Goal: Information Seeking & Learning: Learn about a topic

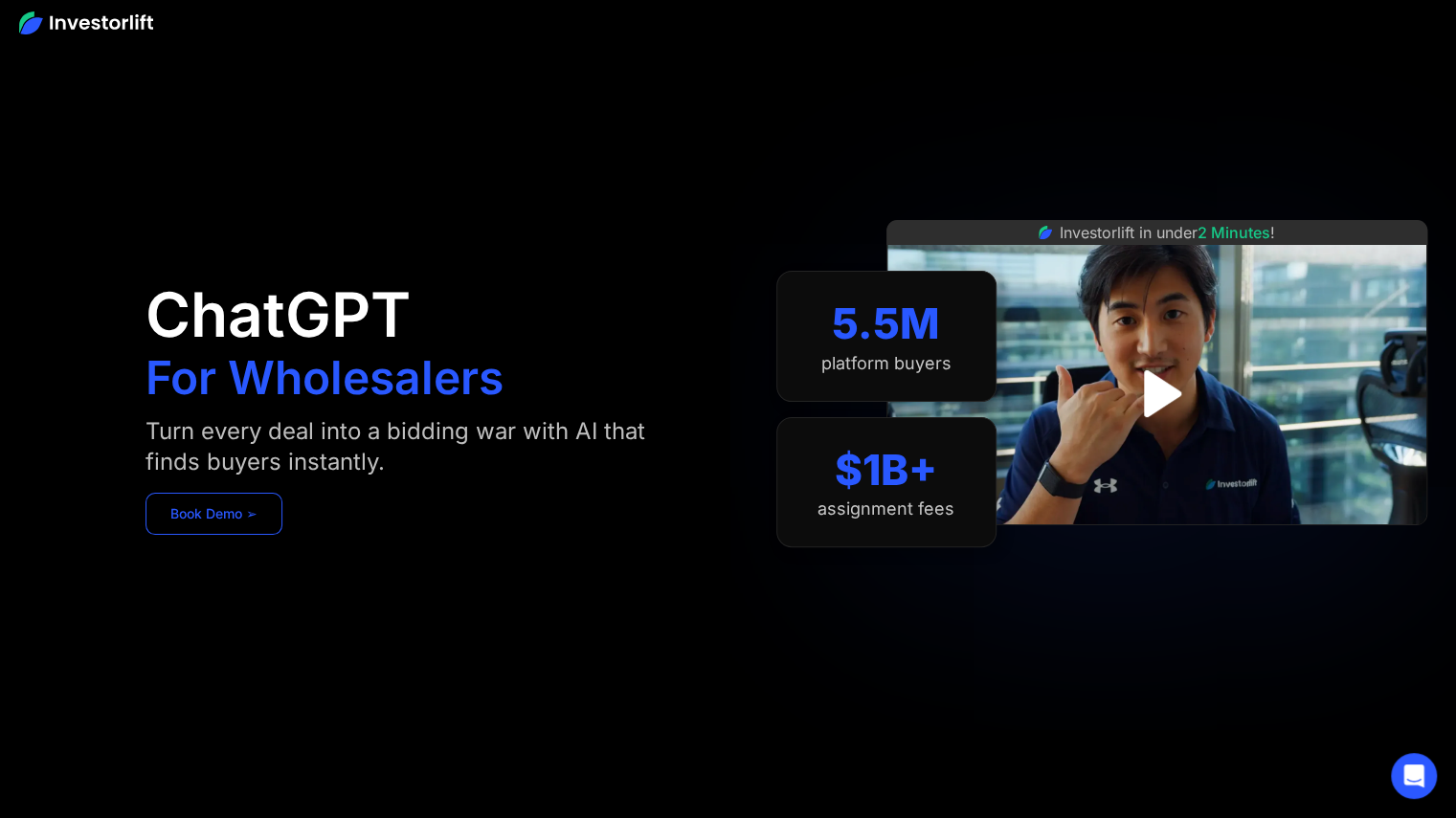
click at [248, 506] on link "Book Demo ➢" at bounding box center [214, 513] width 137 height 42
click at [372, 35] on div at bounding box center [728, 22] width 1456 height 44
click at [148, 20] on img at bounding box center [86, 23] width 134 height 23
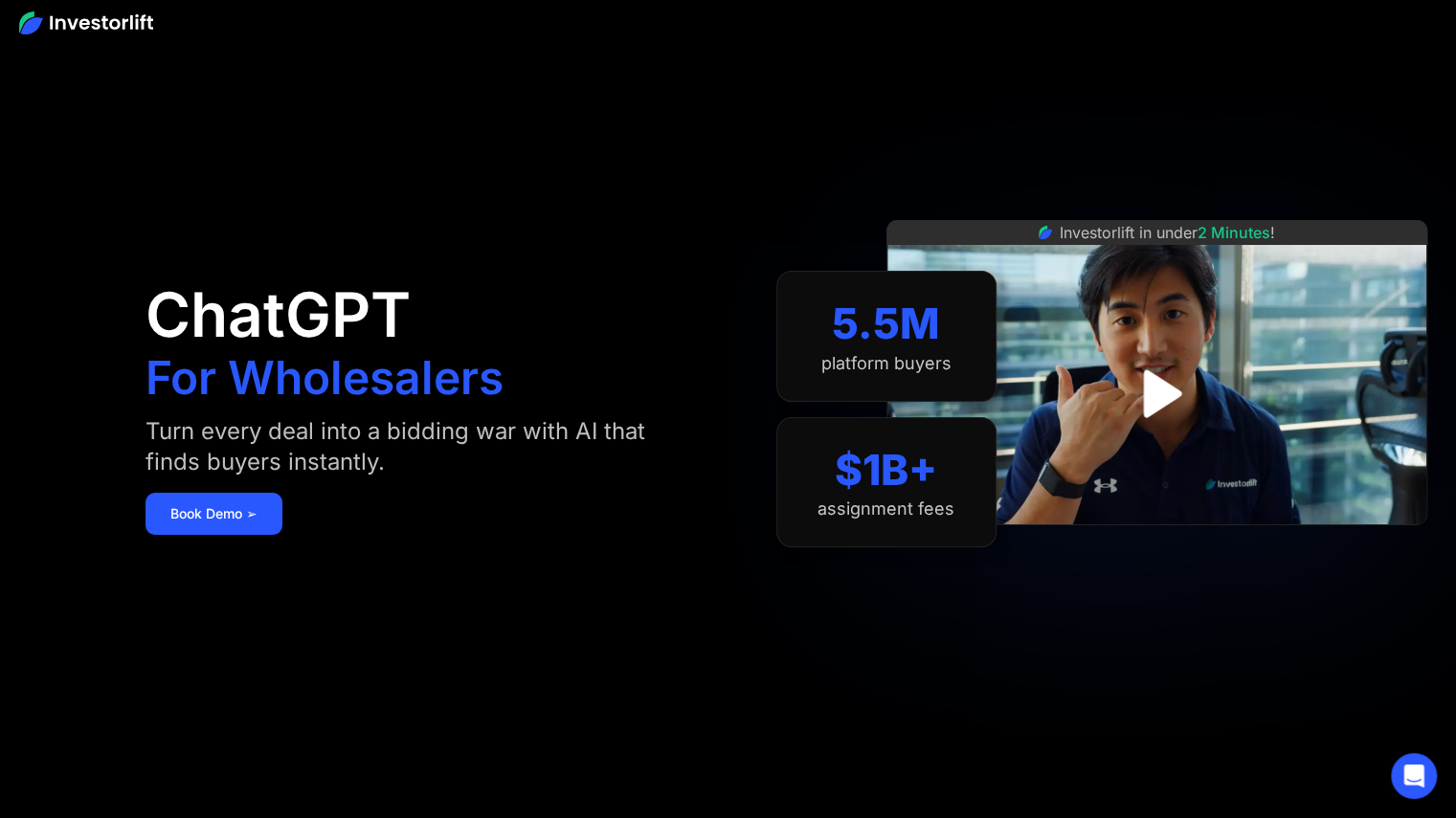
click at [148, 20] on img at bounding box center [86, 23] width 134 height 23
click at [1157, 397] on img "open lightbox" at bounding box center [1156, 393] width 133 height 133
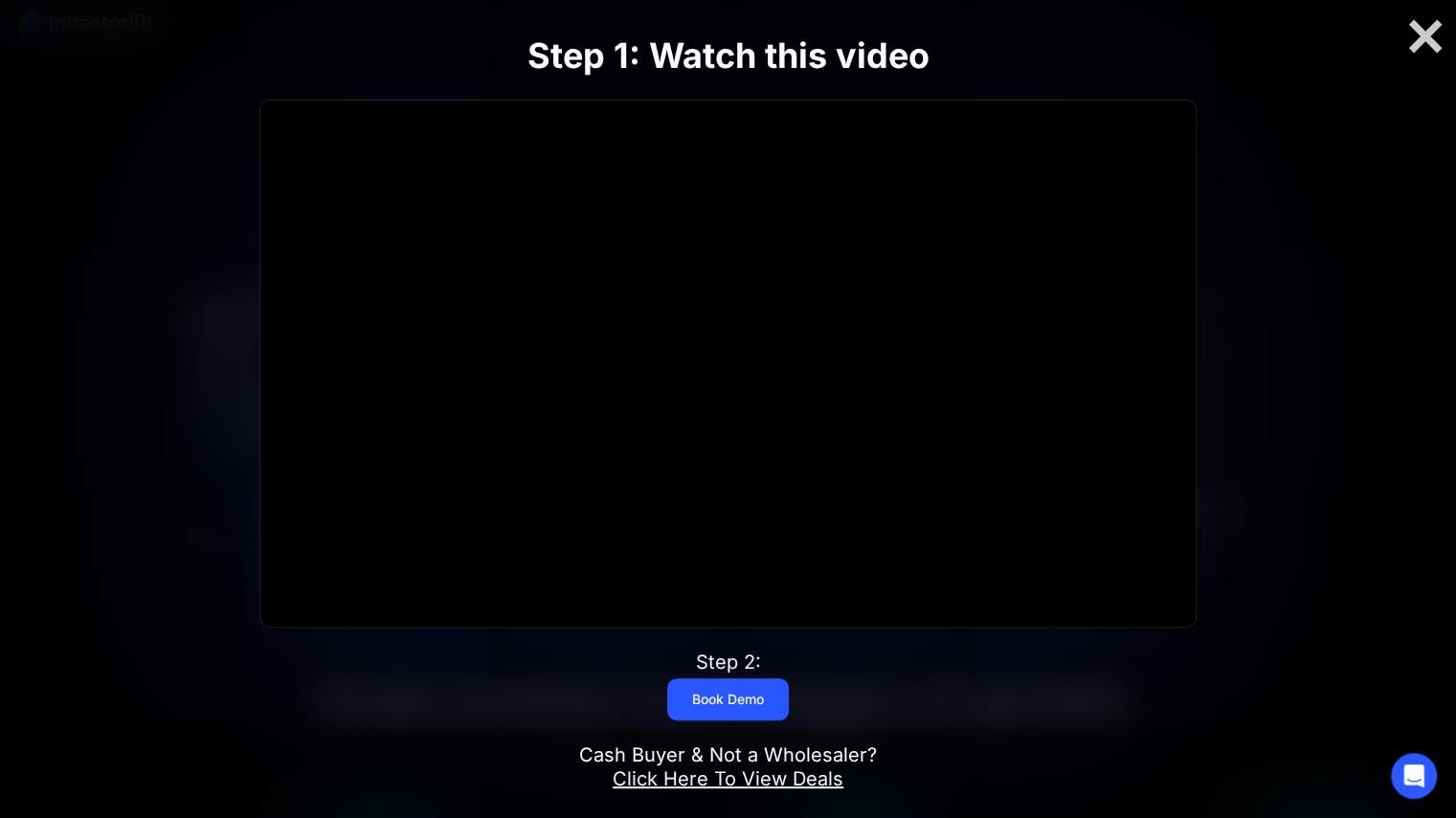
scroll to position [1098, 0]
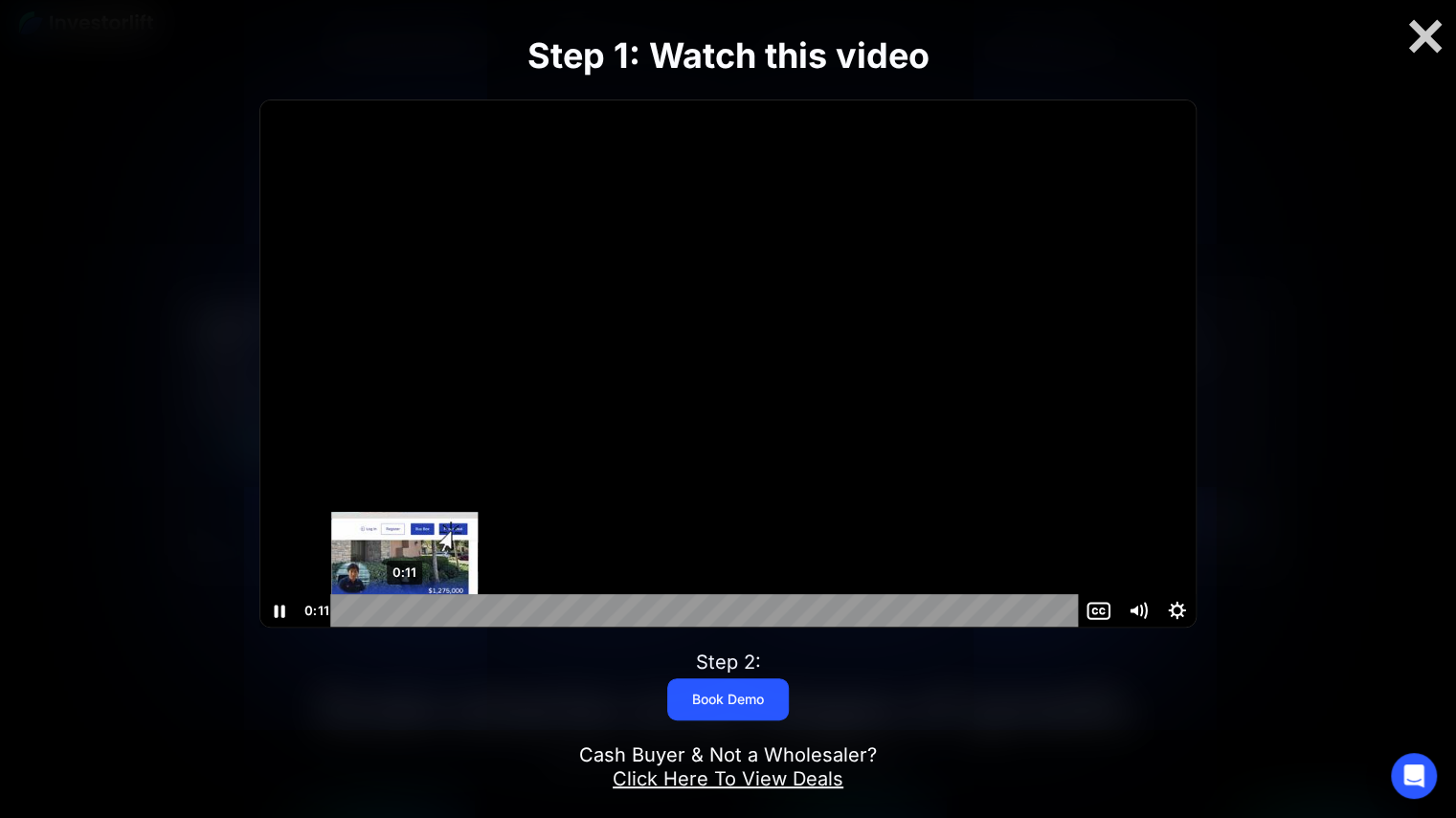
click at [404, 613] on div "0:11" at bounding box center [707, 611] width 725 height 34
click at [397, 606] on div "0:10" at bounding box center [707, 611] width 725 height 34
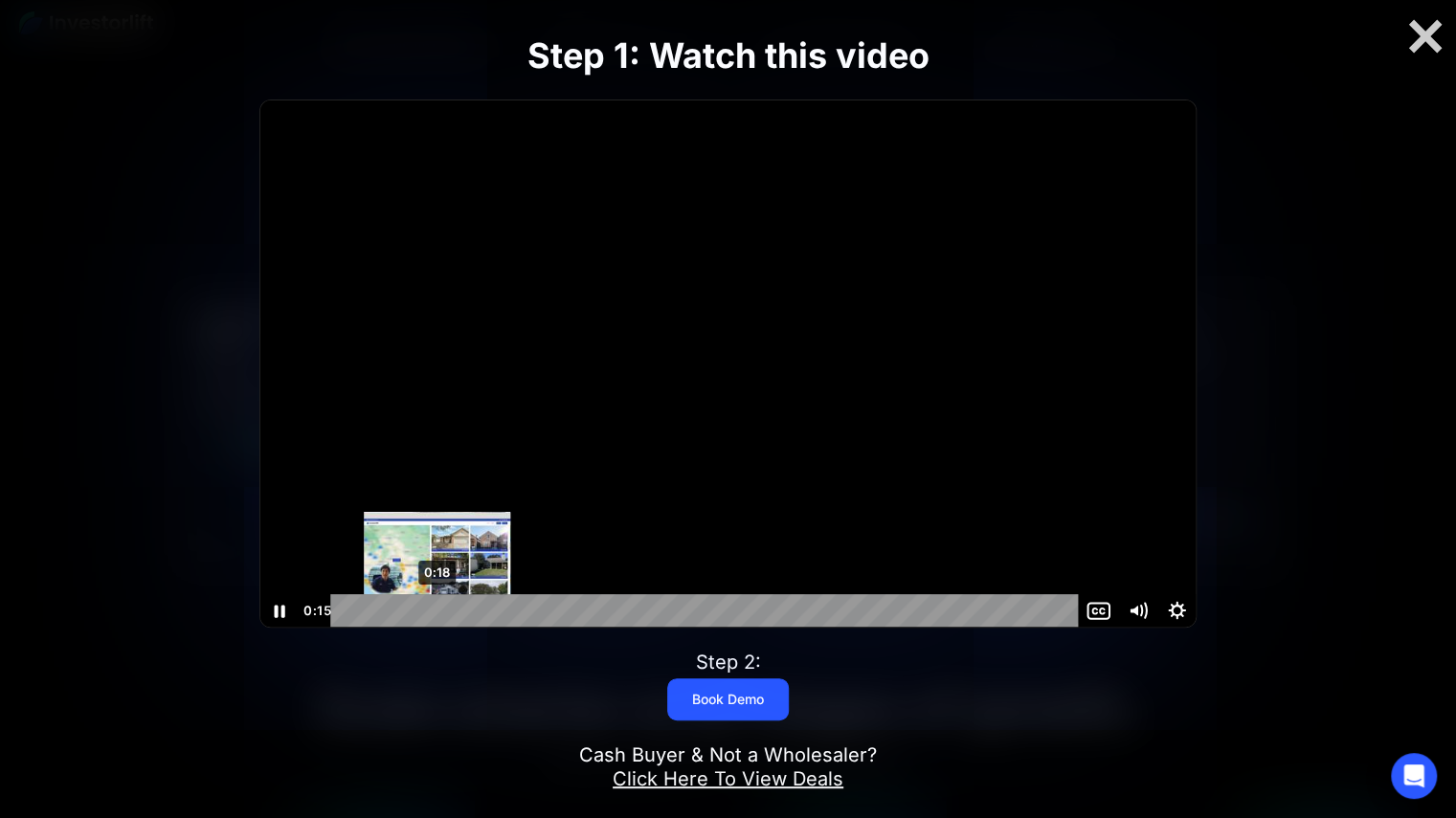
click at [437, 608] on div "0:18" at bounding box center [707, 611] width 725 height 34
click at [450, 608] on div "0:20" at bounding box center [707, 611] width 725 height 34
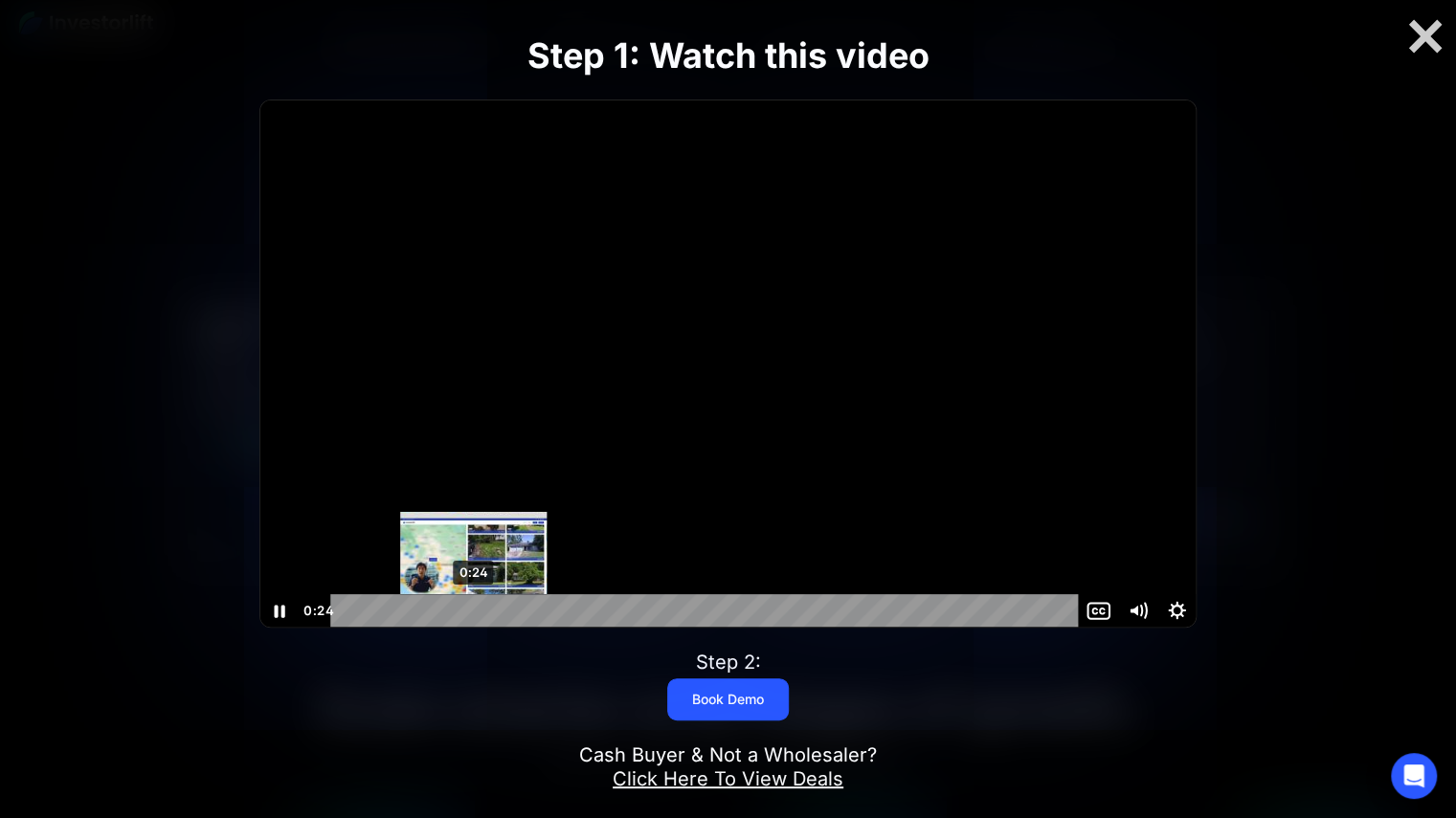
click at [473, 610] on div "0:24" at bounding box center [707, 611] width 725 height 34
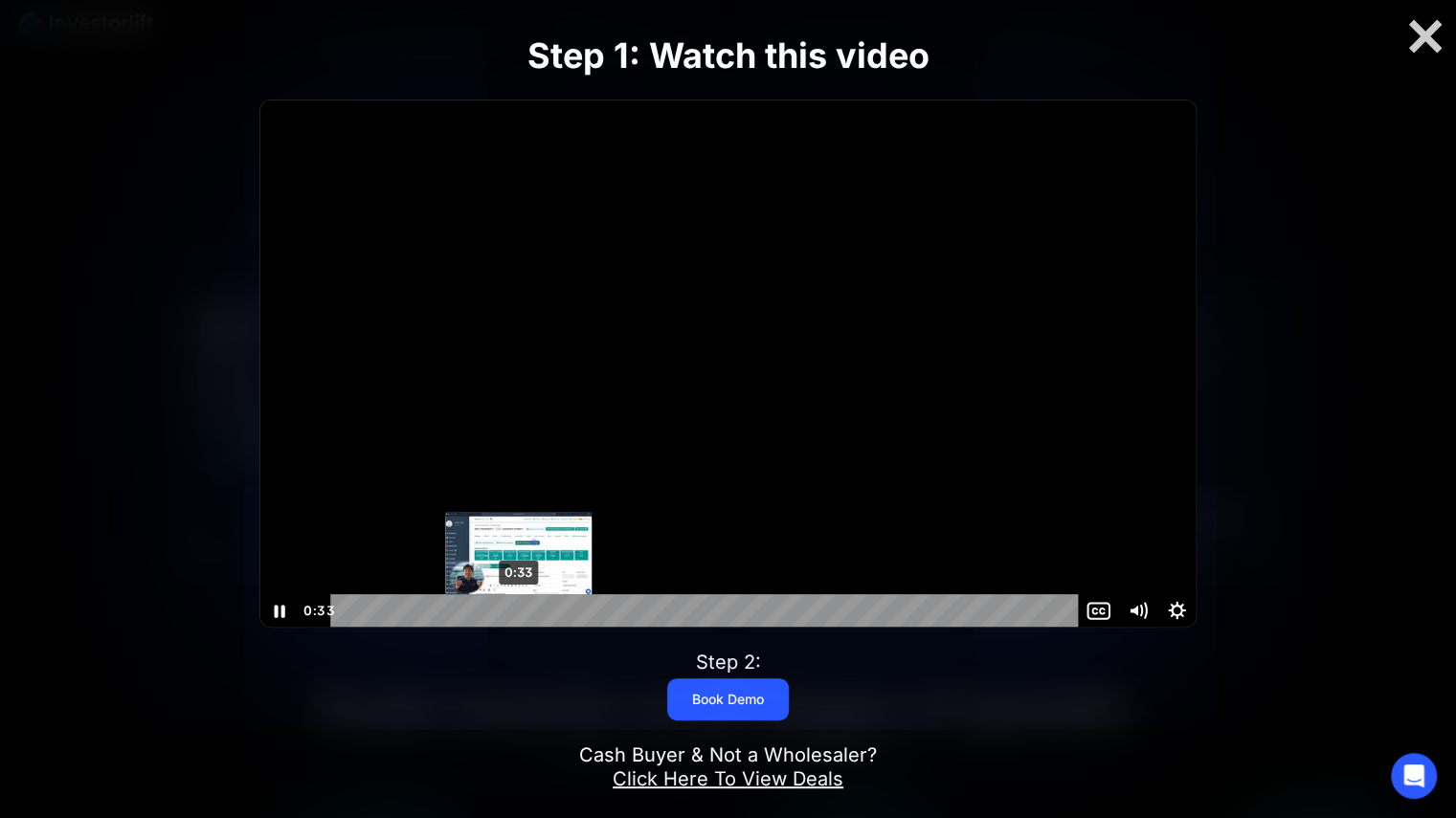
click at [518, 612] on div "0:33" at bounding box center [707, 611] width 725 height 34
click at [512, 612] on div "0:32" at bounding box center [707, 611] width 725 height 34
click at [542, 610] on div "0:36" at bounding box center [707, 611] width 725 height 34
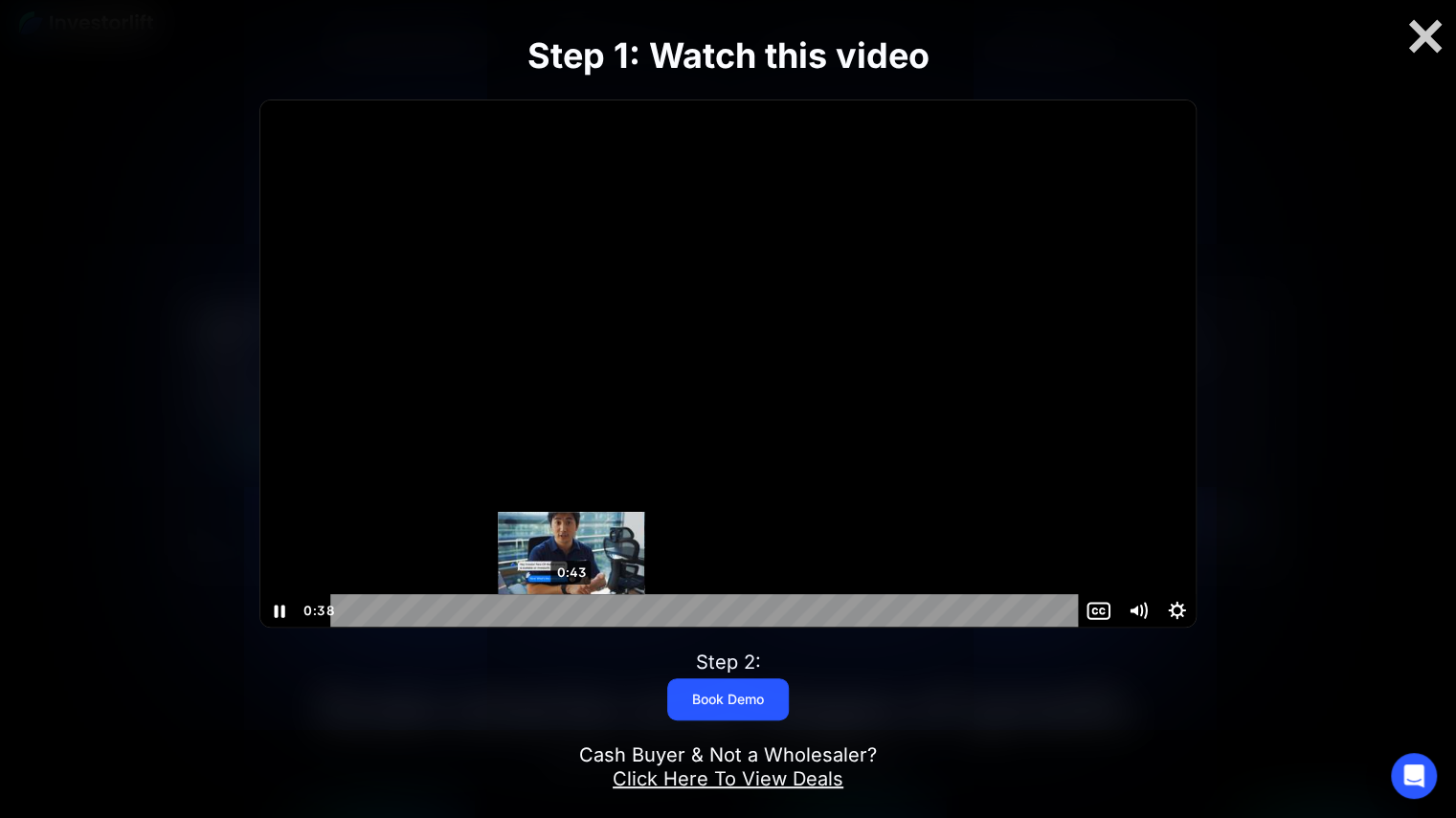
click at [575, 615] on div "0:43" at bounding box center [707, 611] width 725 height 34
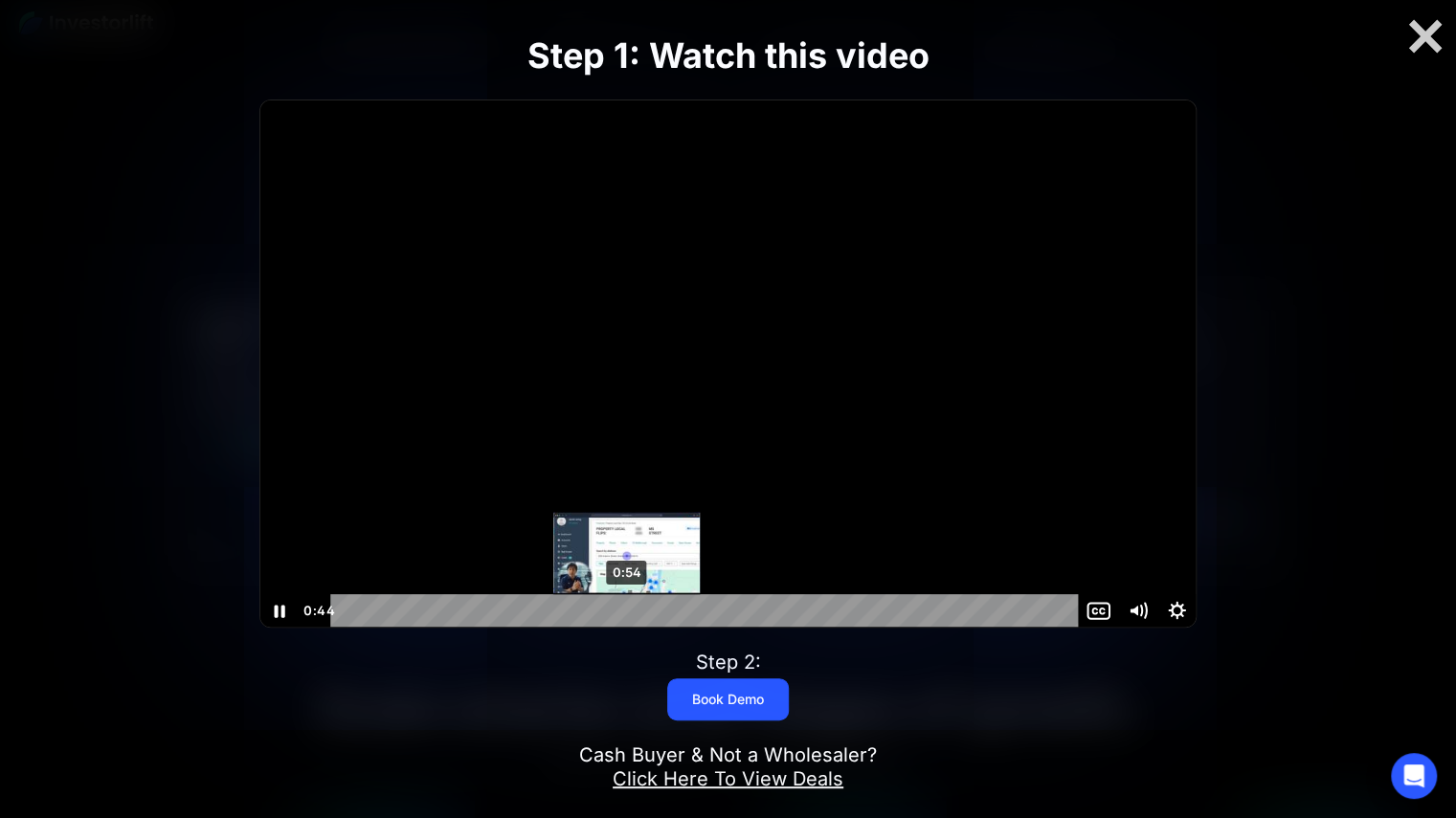
click at [627, 611] on div "0:54" at bounding box center [707, 611] width 725 height 34
click at [662, 610] on div "1:01" at bounding box center [707, 611] width 725 height 34
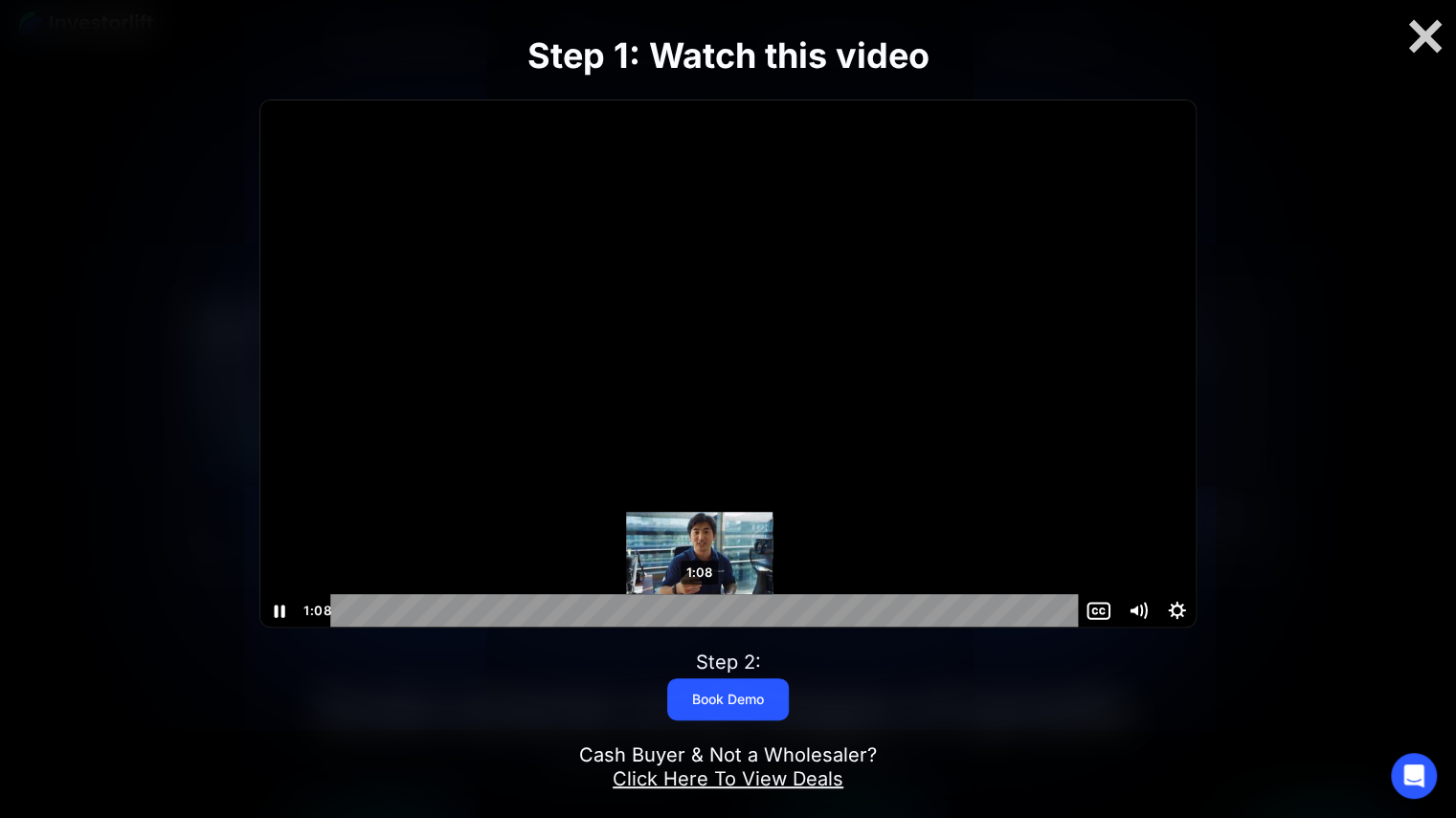
click at [700, 615] on div "1:08" at bounding box center [707, 611] width 725 height 34
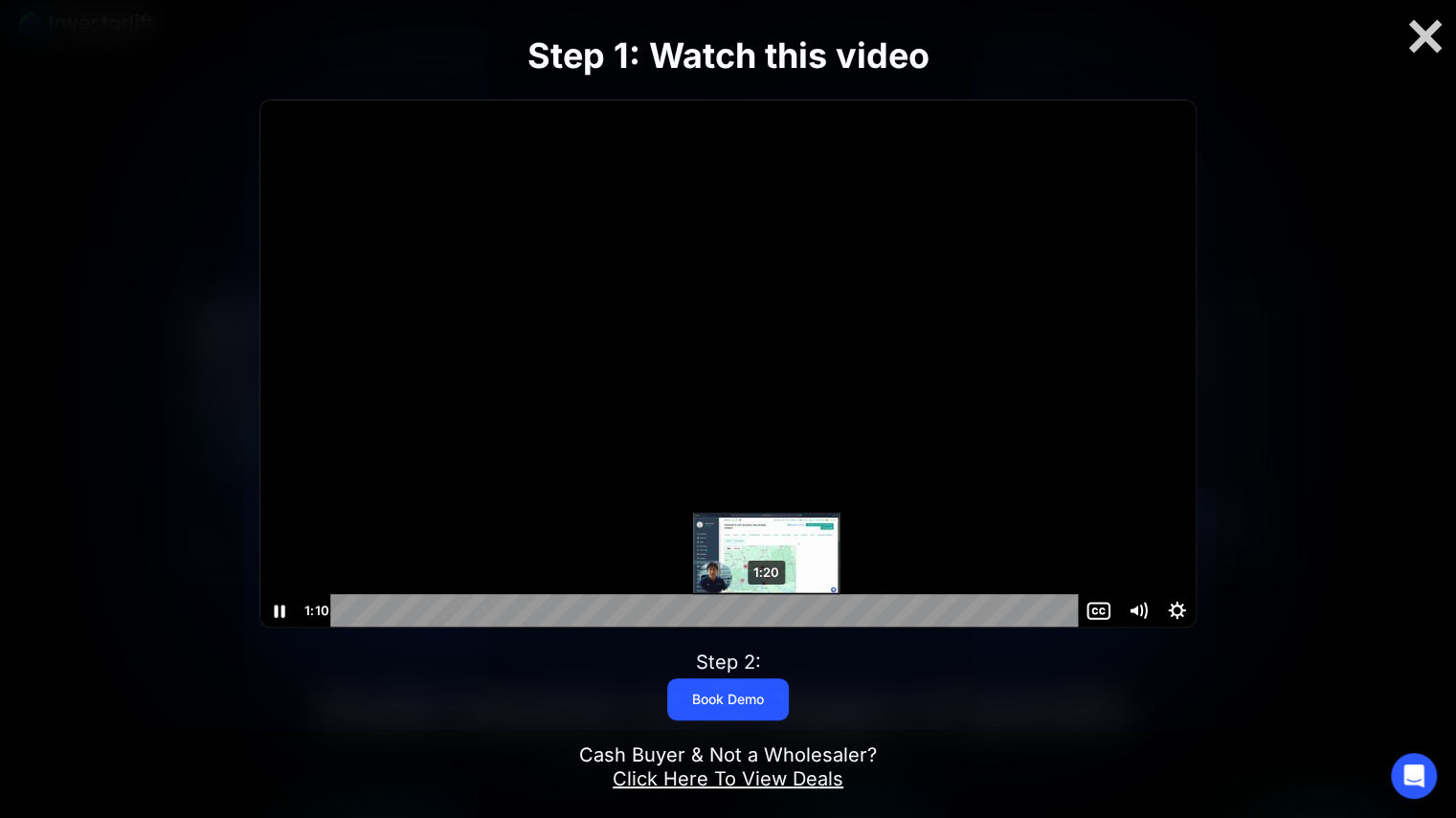
click at [767, 615] on div "1:20" at bounding box center [707, 611] width 725 height 34
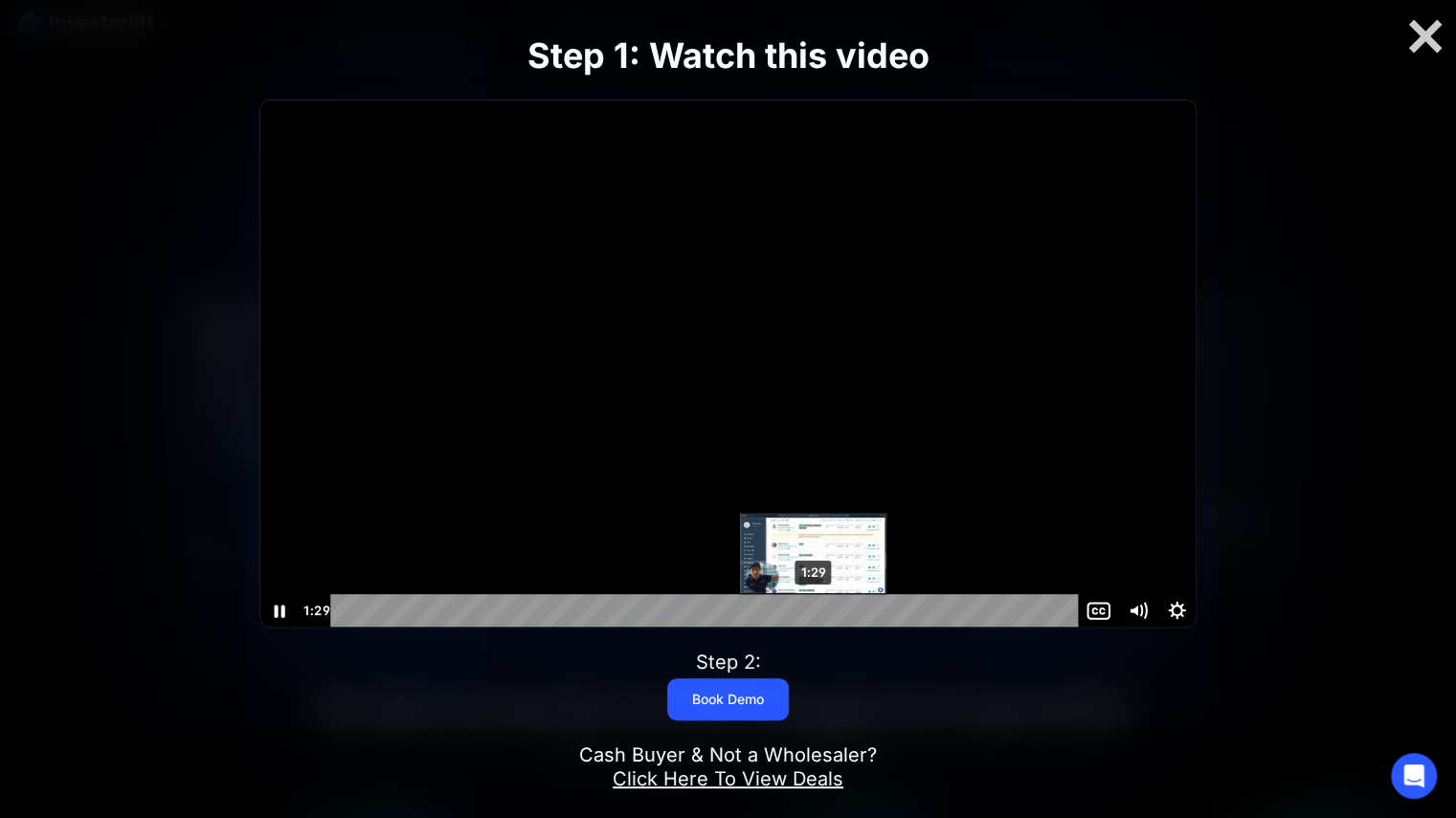
click at [813, 613] on div "1:29" at bounding box center [707, 611] width 725 height 34
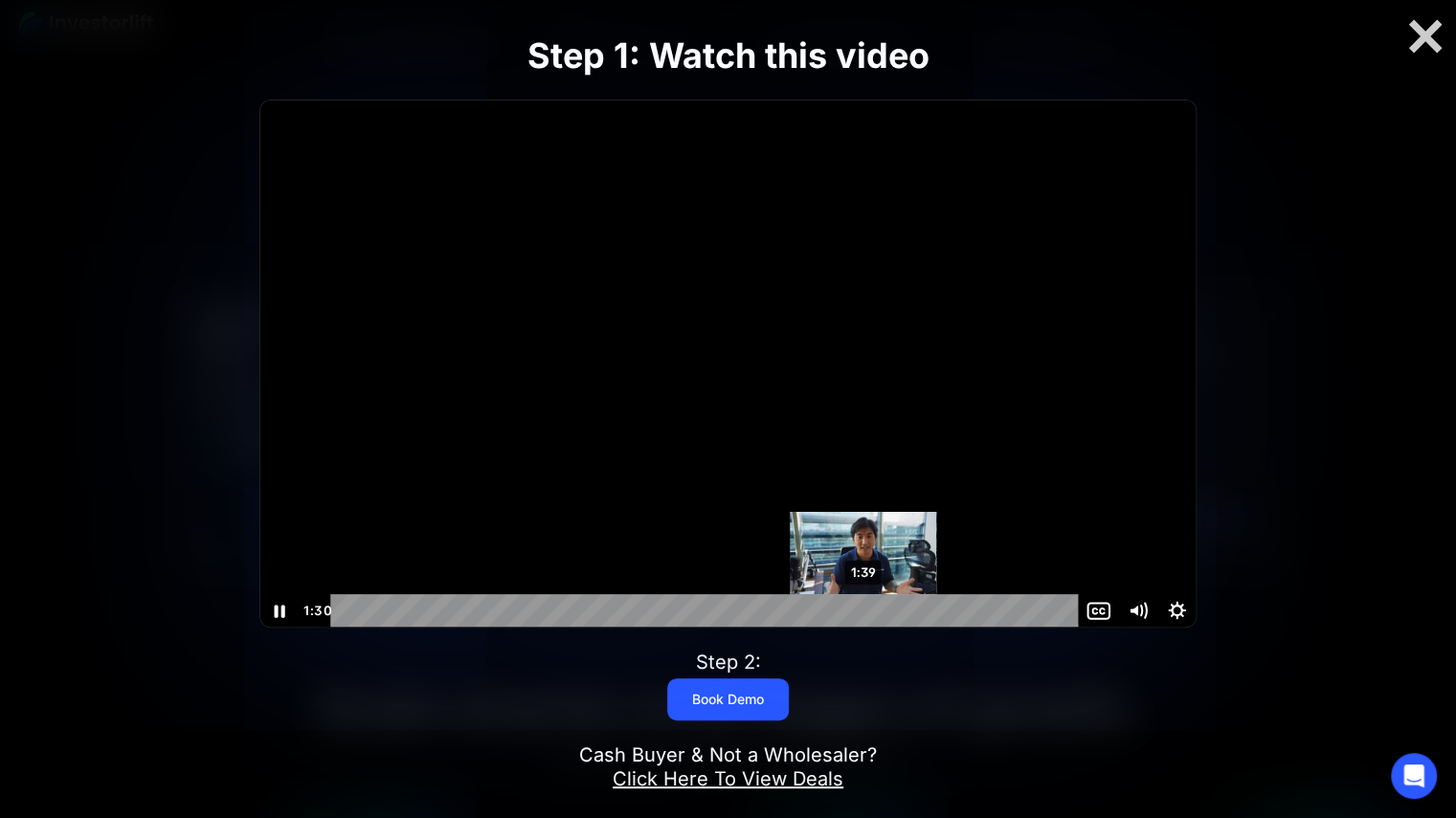
click at [866, 610] on div "1:39" at bounding box center [707, 611] width 725 height 34
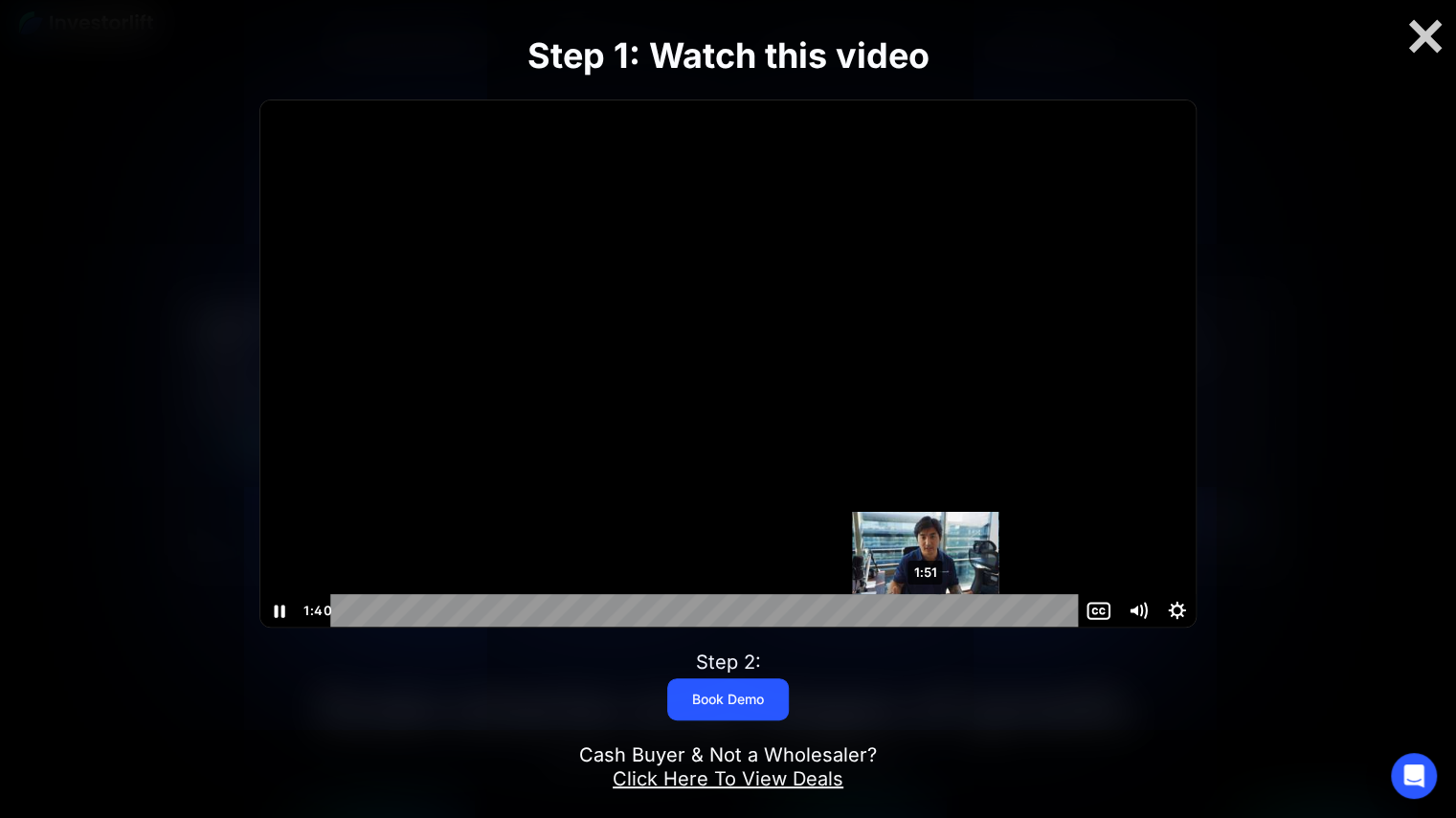
click at [926, 612] on div "1:51" at bounding box center [707, 611] width 725 height 34
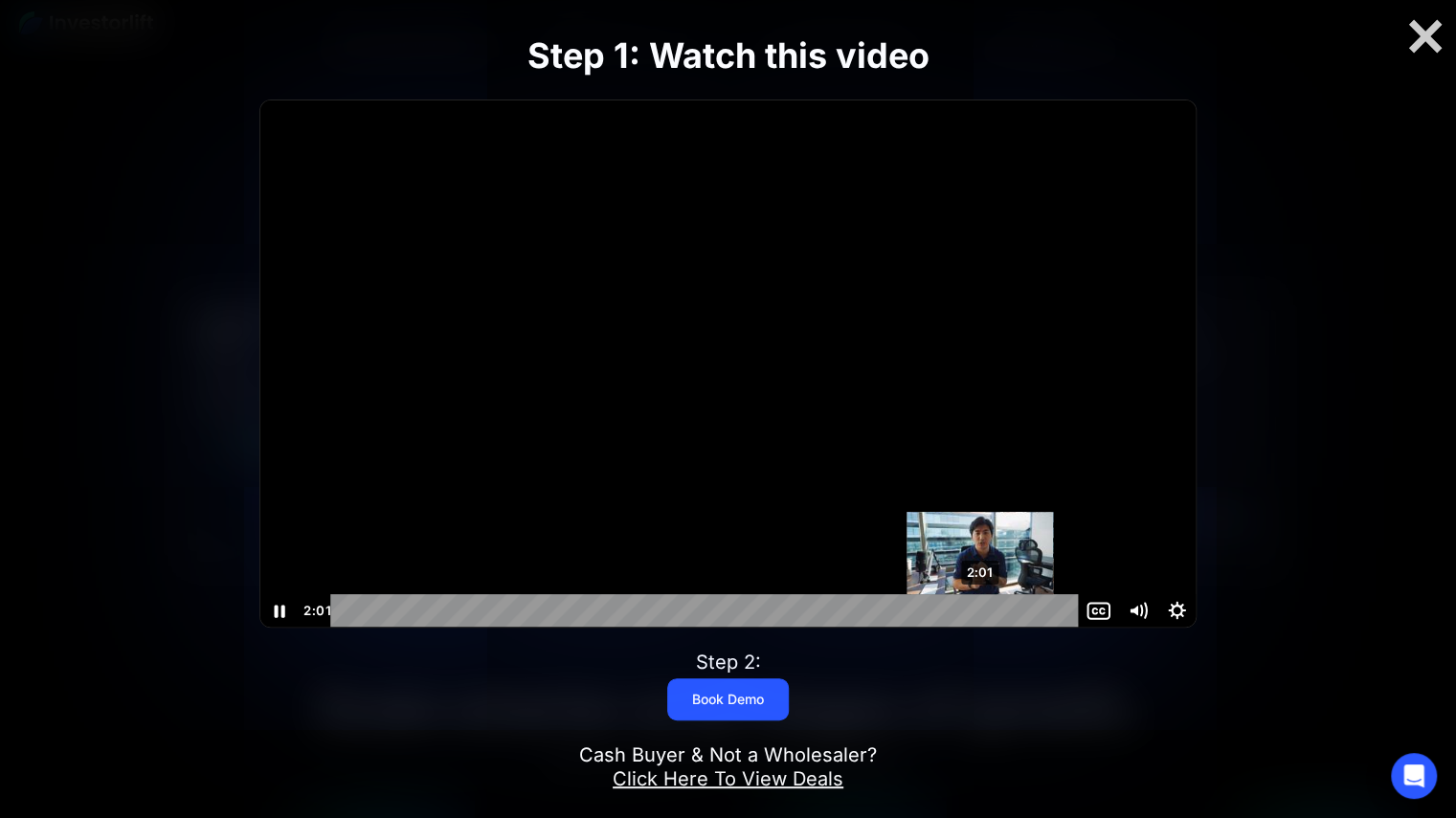
click at [980, 608] on div "2:01" at bounding box center [707, 611] width 725 height 34
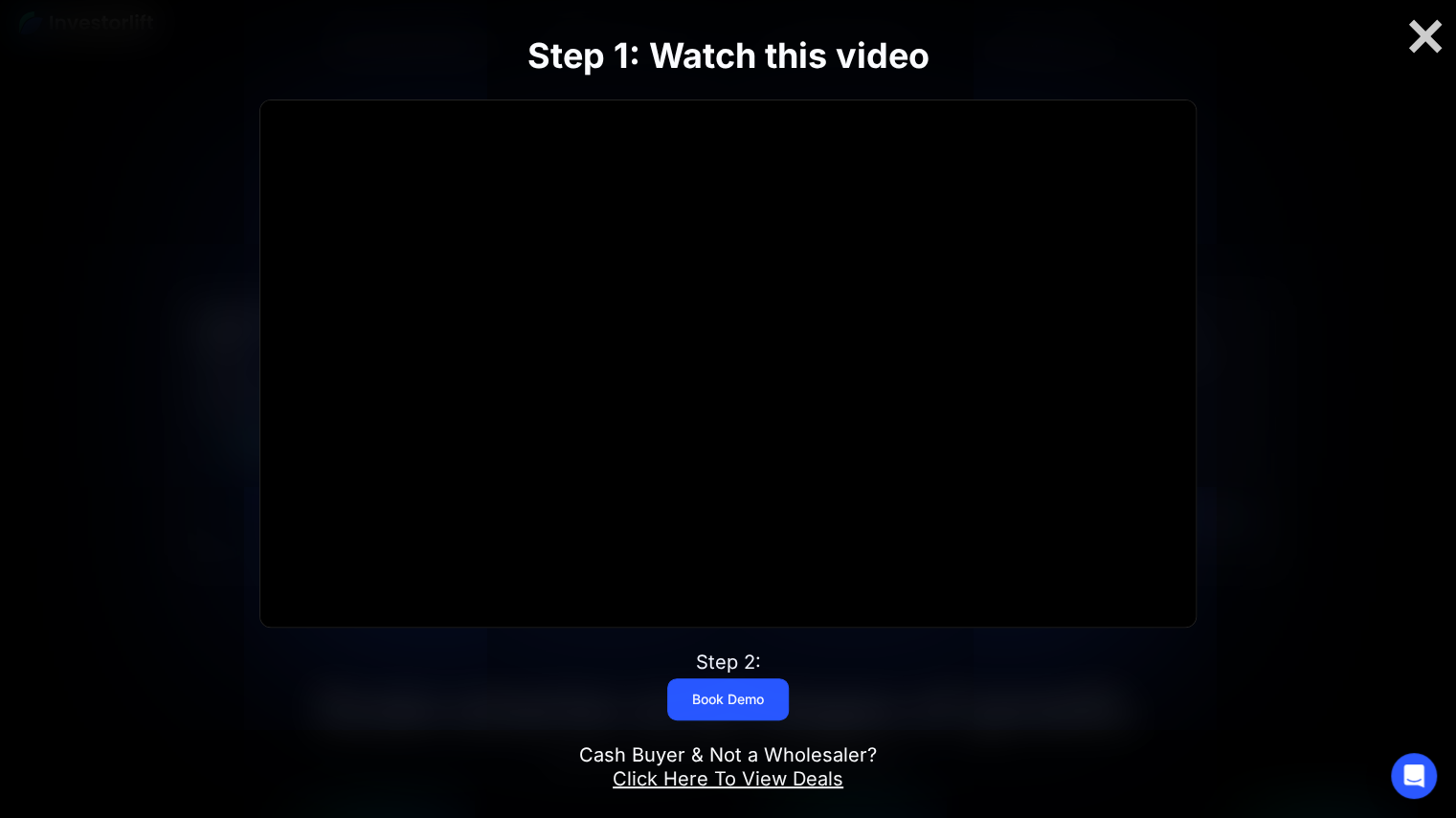
click at [752, 771] on link "Click Here To View Deals" at bounding box center [728, 779] width 231 height 23
click at [1407, 34] on div at bounding box center [1425, 36] width 61 height 40
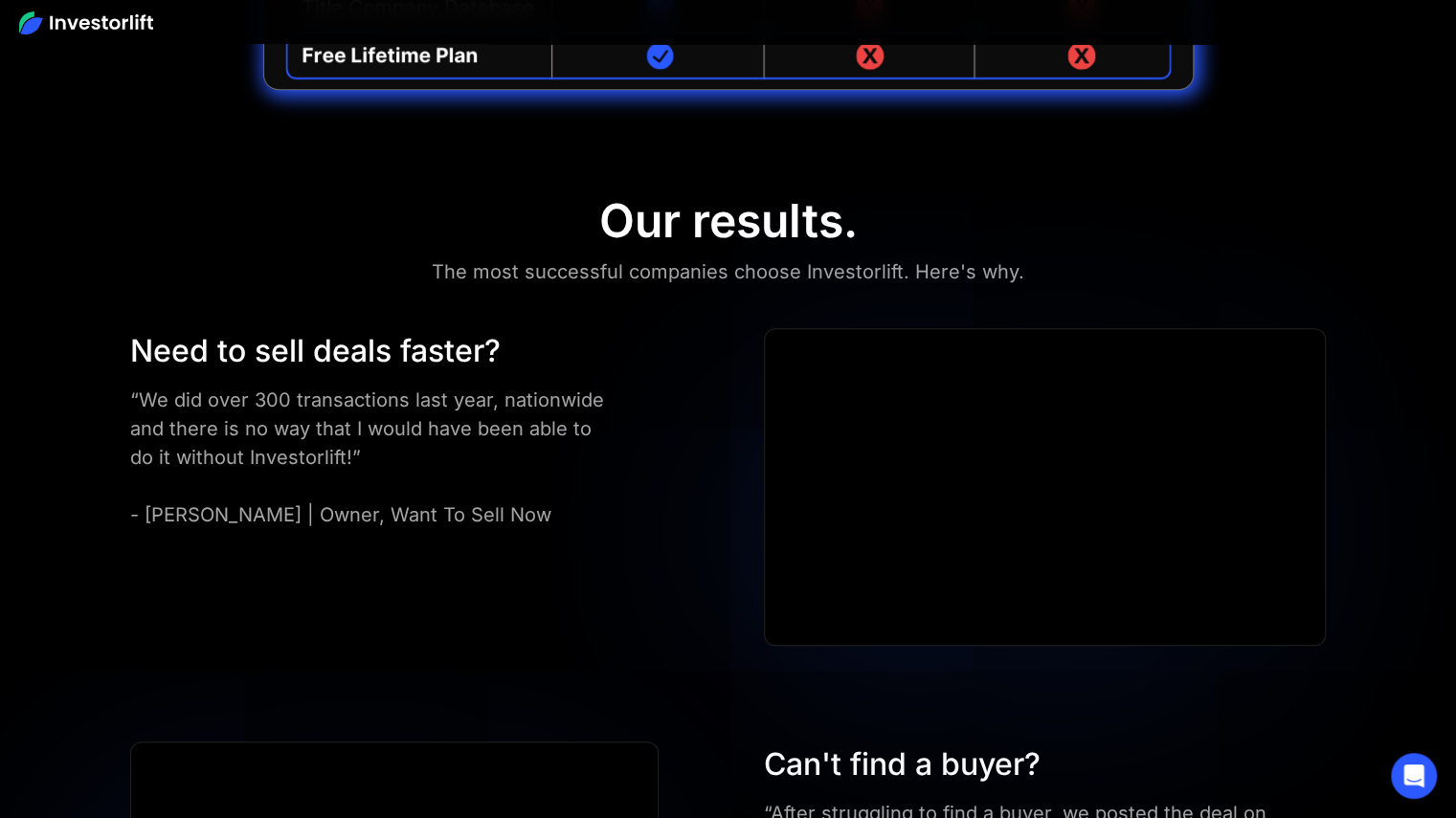
scroll to position [5177, 0]
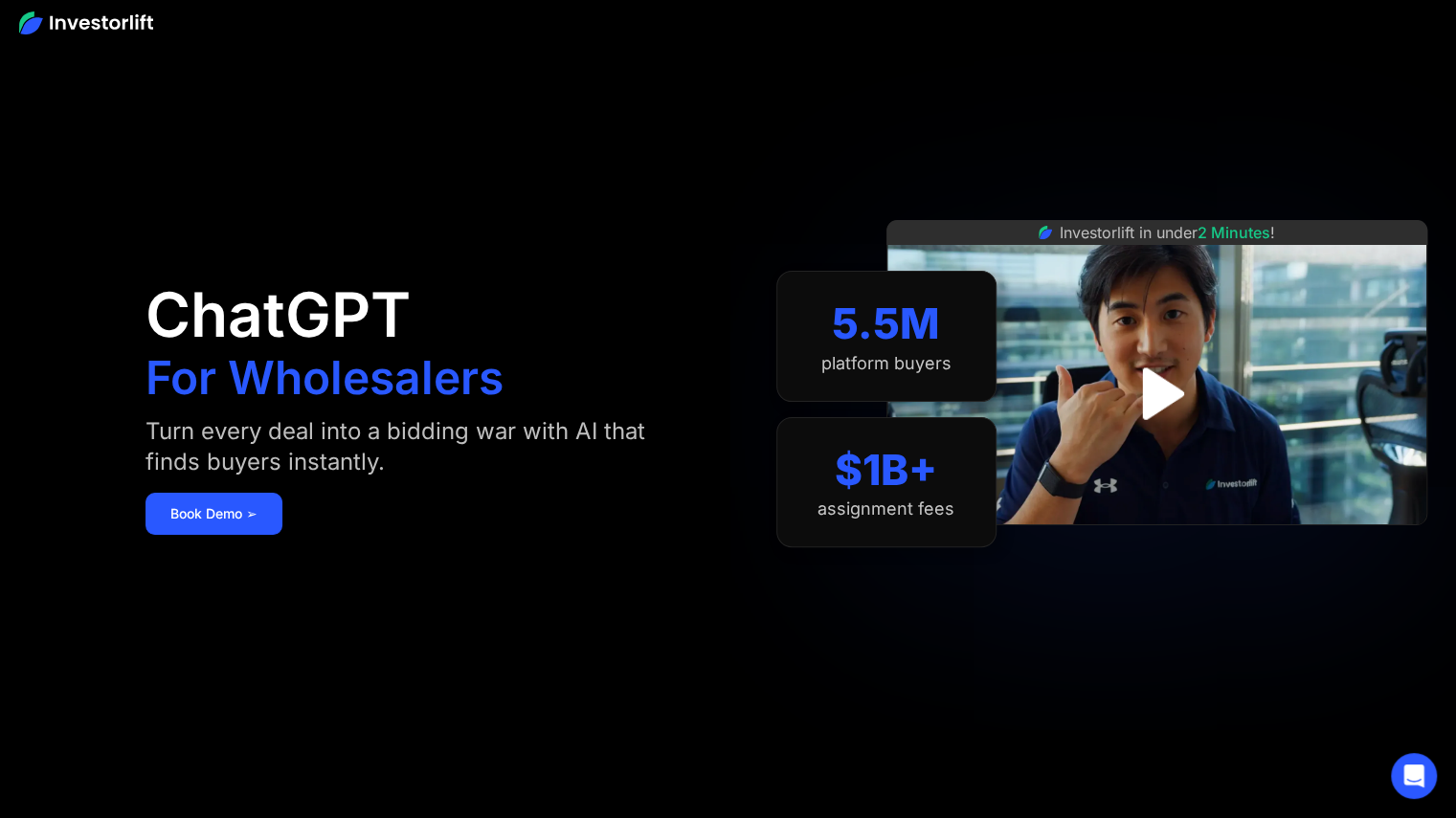
click at [113, 27] on img at bounding box center [86, 23] width 134 height 23
click at [122, 18] on img at bounding box center [86, 23] width 134 height 23
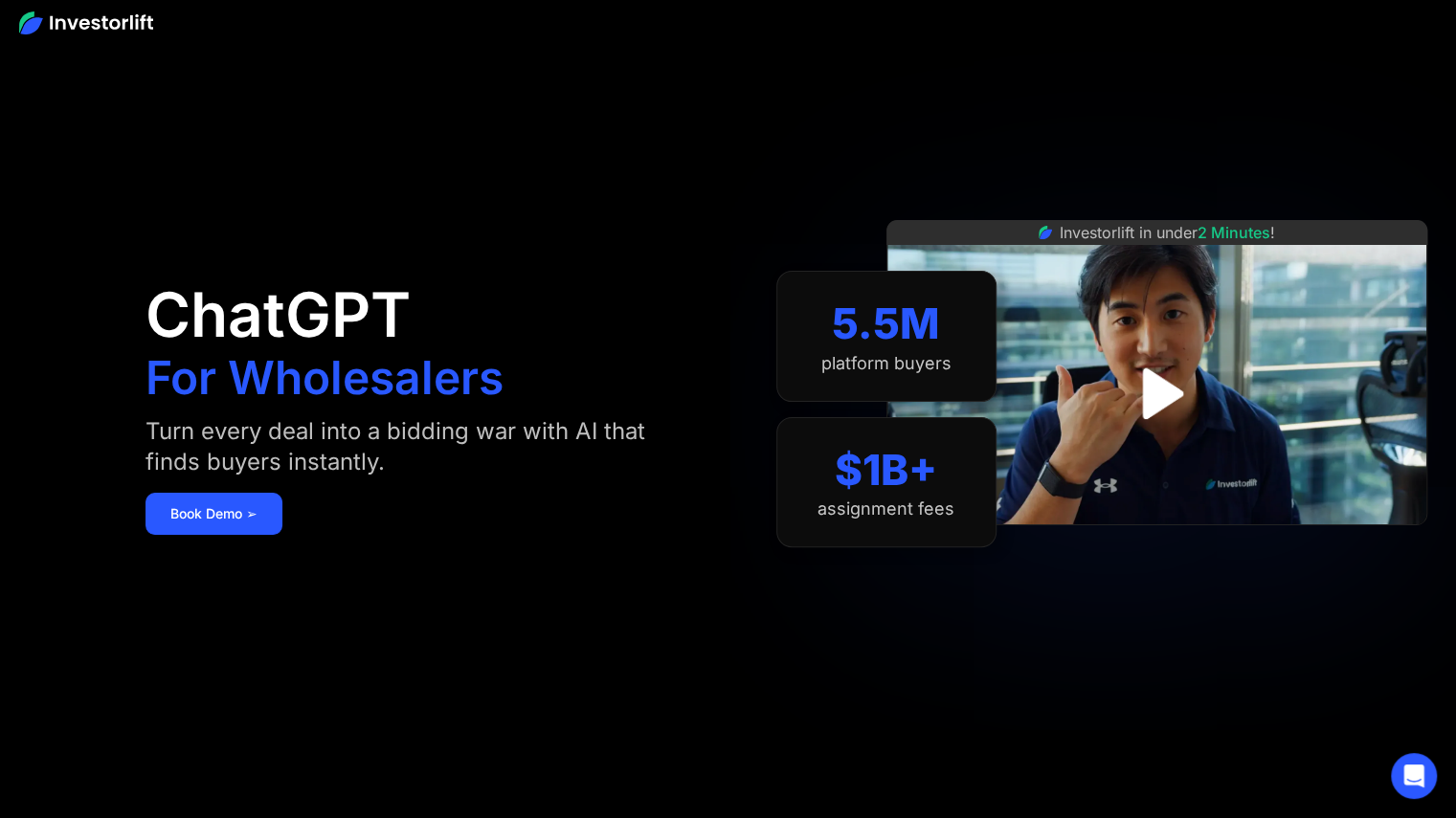
click at [122, 18] on img at bounding box center [86, 23] width 134 height 23
